Goal: Task Accomplishment & Management: Use online tool/utility

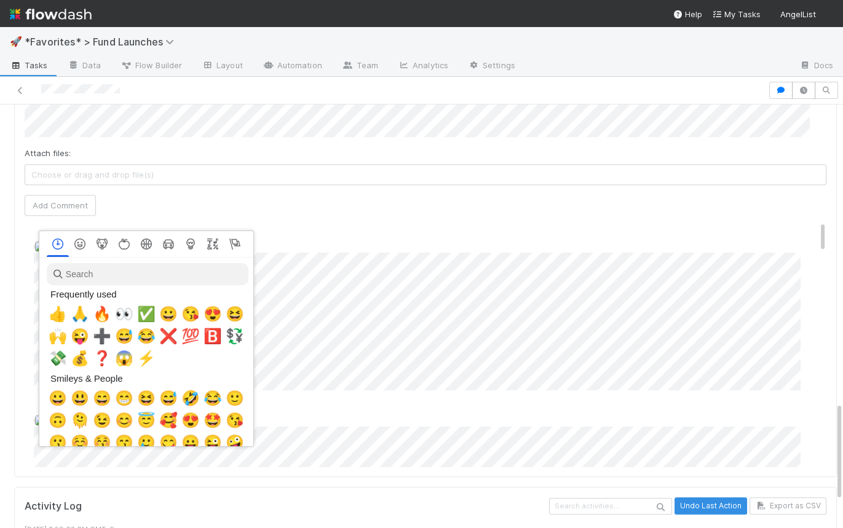
scroll to position [0, 3]
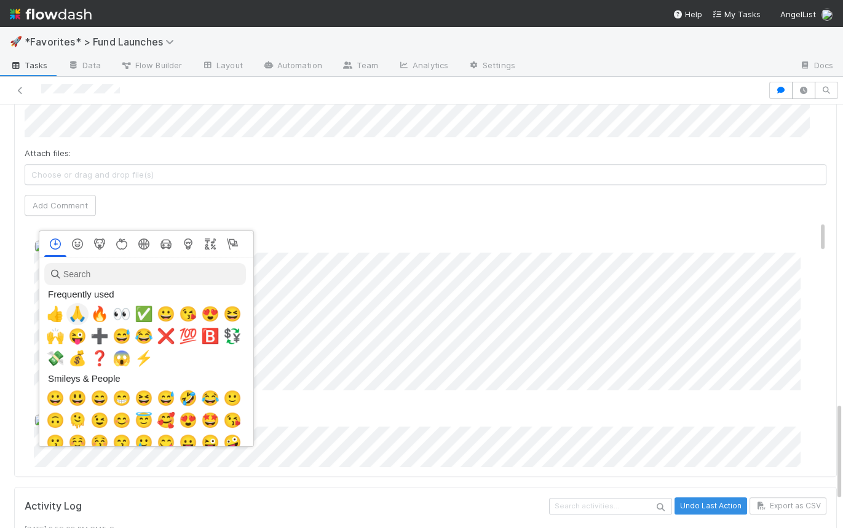
click at [76, 319] on span "🙏" at bounding box center [77, 314] width 18 height 17
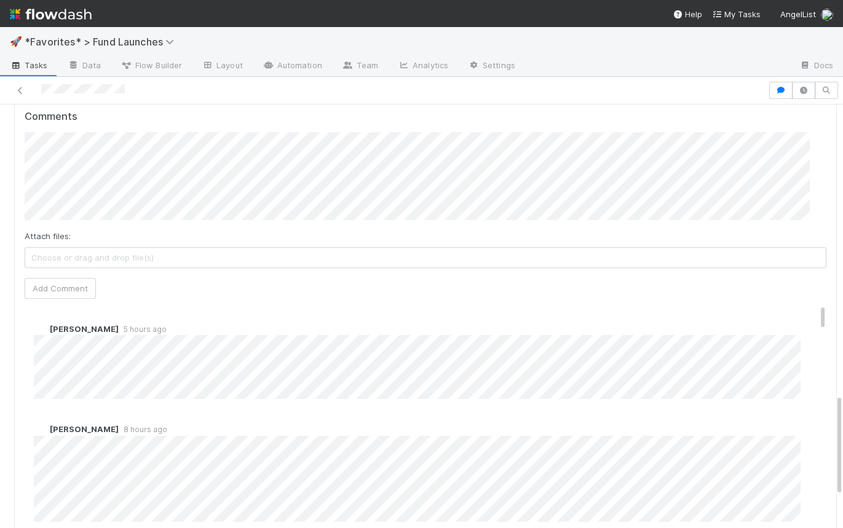
scroll to position [1083, 0]
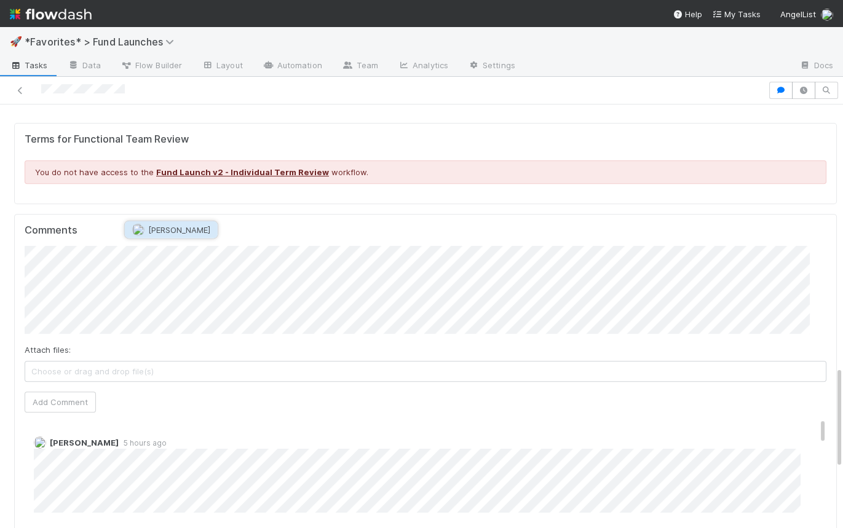
click at [167, 231] on span "[PERSON_NAME]" at bounding box center [179, 230] width 62 height 10
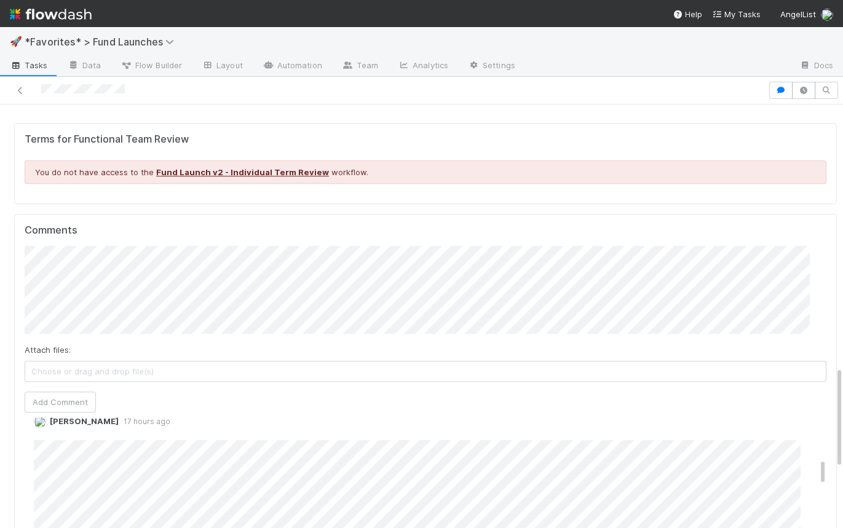
scroll to position [121, 0]
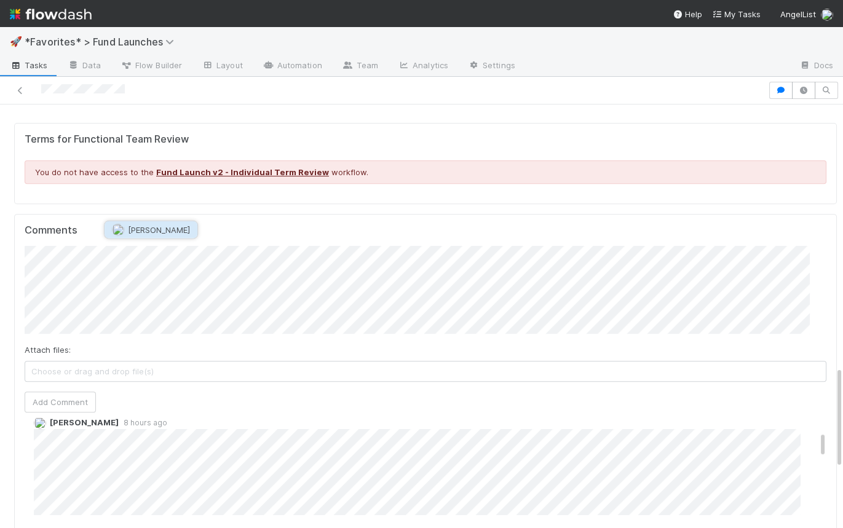
click at [160, 226] on span "[PERSON_NAME]" at bounding box center [159, 230] width 62 height 10
click at [77, 392] on button "Add Comment" at bounding box center [60, 402] width 71 height 21
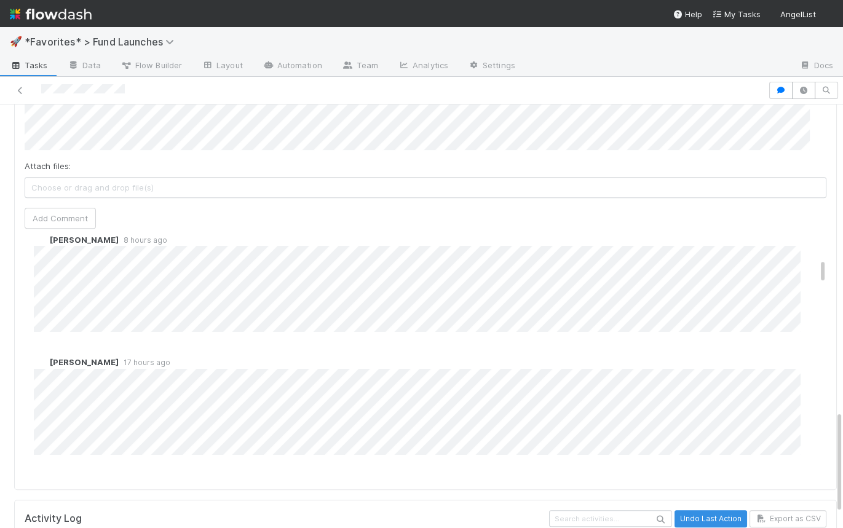
scroll to position [453, 0]
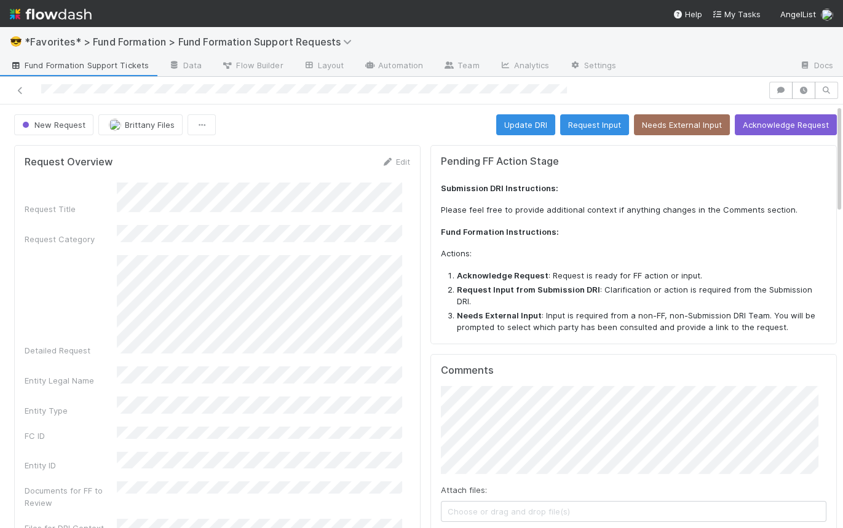
click at [82, 71] on span "Fund Formation Support Tickets" at bounding box center [79, 65] width 139 height 12
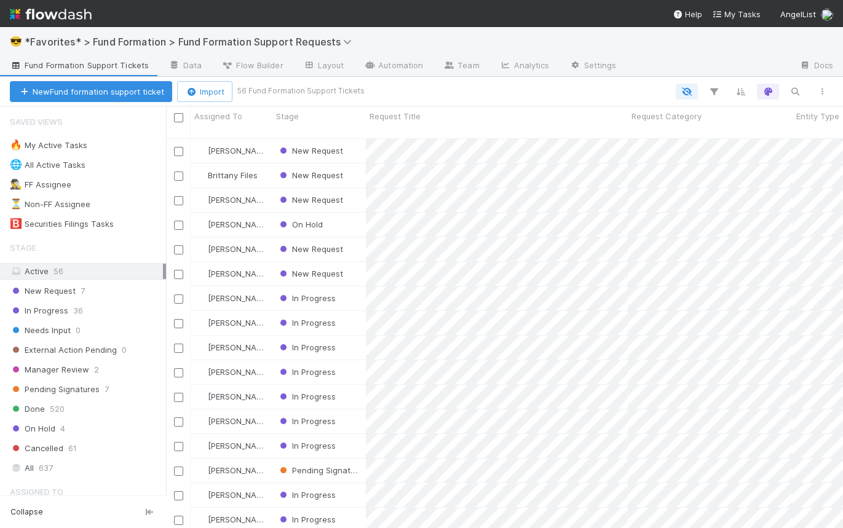
scroll to position [392, 668]
click at [66, 294] on span "New Request" at bounding box center [43, 290] width 66 height 15
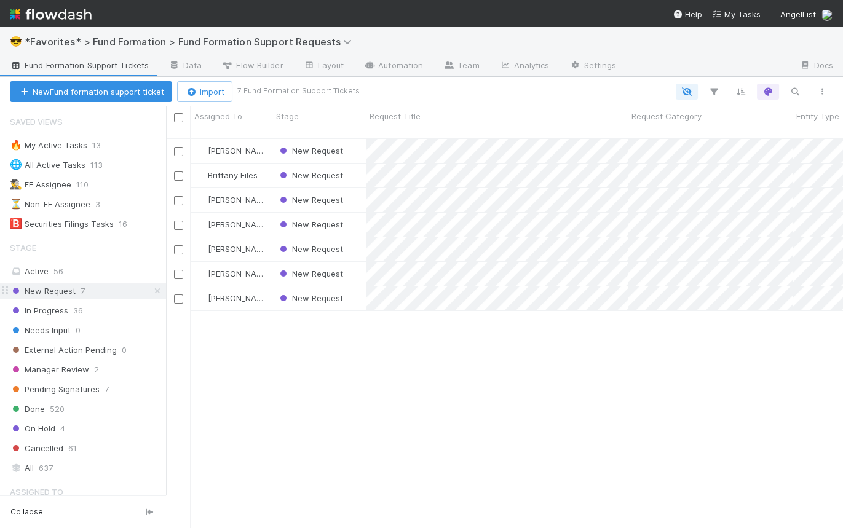
scroll to position [392, 668]
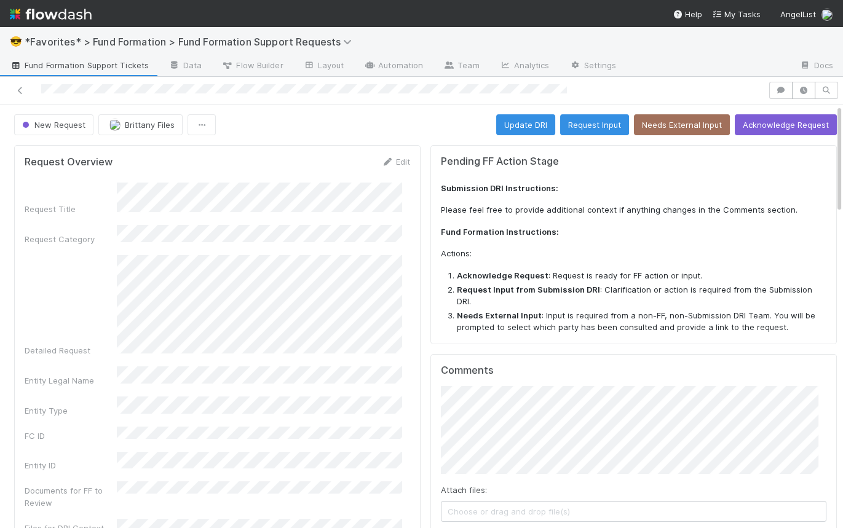
click at [285, 126] on div "New Request [PERSON_NAME] Files Update DRI Request Input Needs External Input A…" at bounding box center [425, 124] width 823 height 21
click at [149, 124] on span "Brittany Files" at bounding box center [150, 125] width 50 height 10
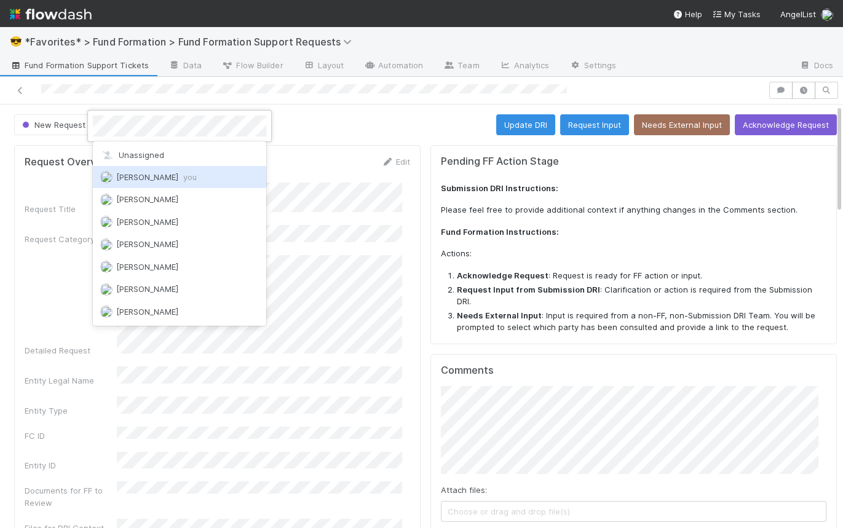
click at [180, 173] on span "[PERSON_NAME] you" at bounding box center [156, 177] width 81 height 10
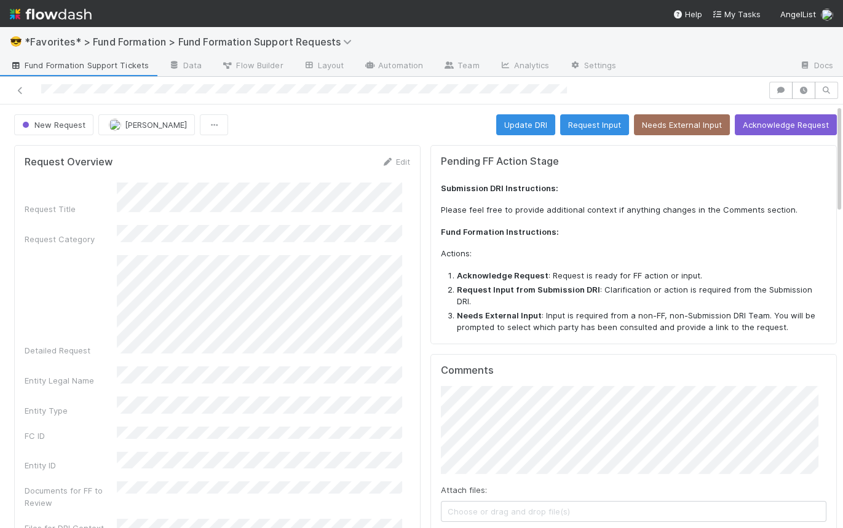
click at [342, 131] on div "New Request [PERSON_NAME] Update DRI Request Input Needs External Input Acknowl…" at bounding box center [425, 124] width 823 height 21
